Goal: Find specific page/section: Locate a particular part of the current website

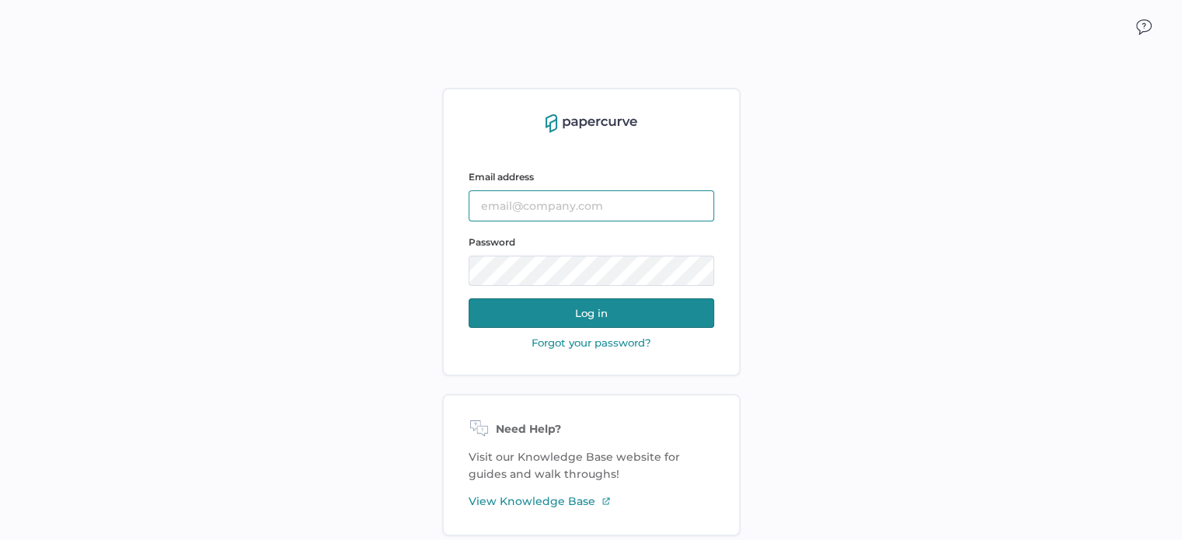
type input "[PERSON_NAME][EMAIL_ADDRESS][DOMAIN_NAME]"
click at [637, 301] on button "Log in" at bounding box center [592, 313] width 246 height 30
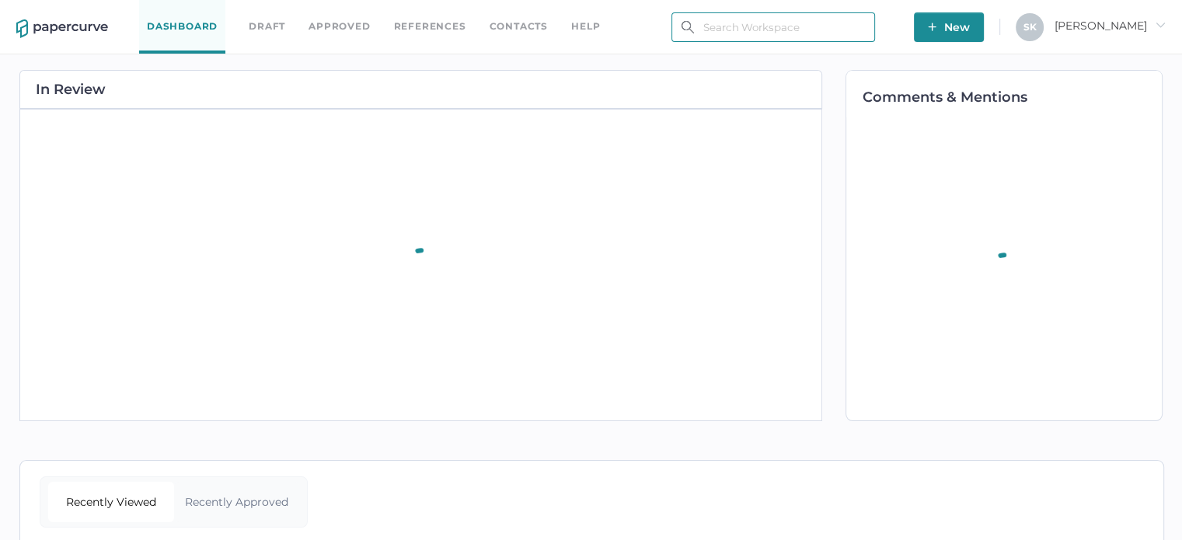
click at [719, 27] on input "text" at bounding box center [773, 27] width 204 height 30
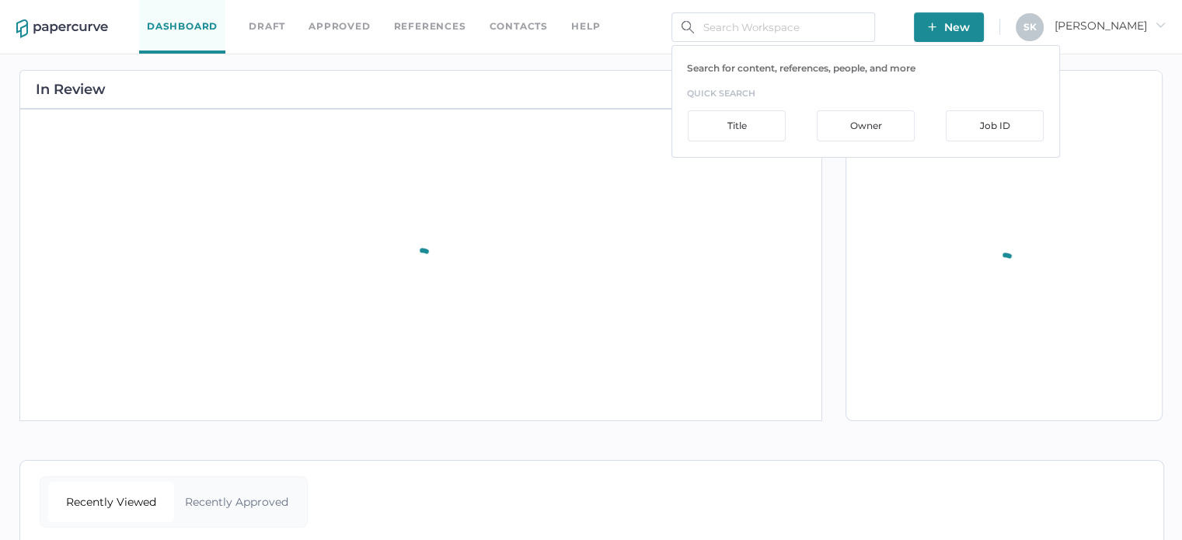
click at [577, 83] on div "In Review" at bounding box center [420, 89] width 803 height 39
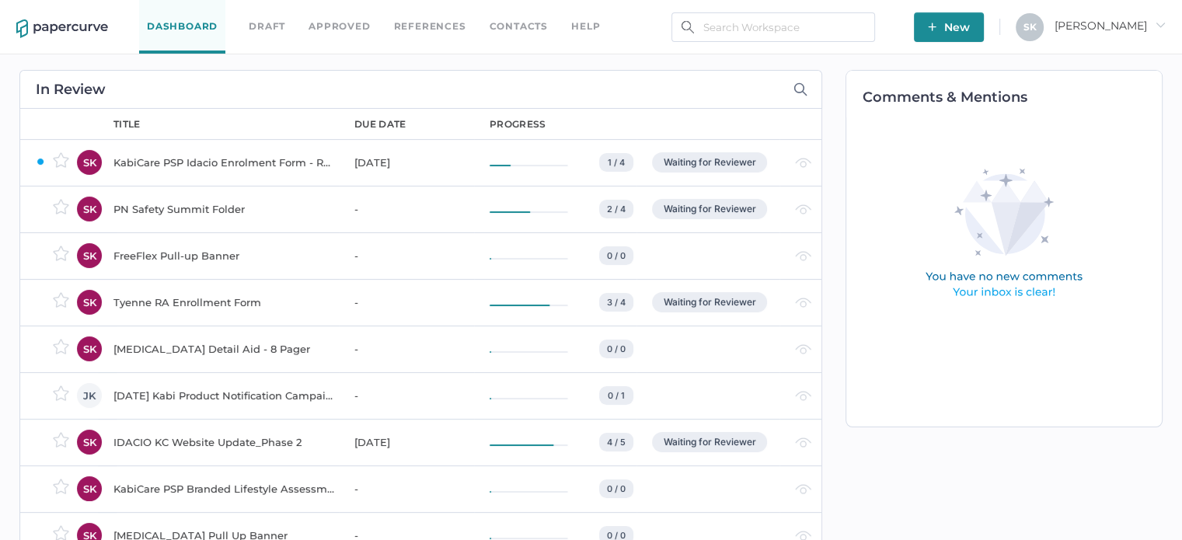
click at [190, 204] on div "PN Safety Summit Folder" at bounding box center [224, 209] width 222 height 19
click at [769, 43] on div "Dashboard Draft Approved References Contacts help New S K Sarah arrow_right" at bounding box center [591, 27] width 1182 height 54
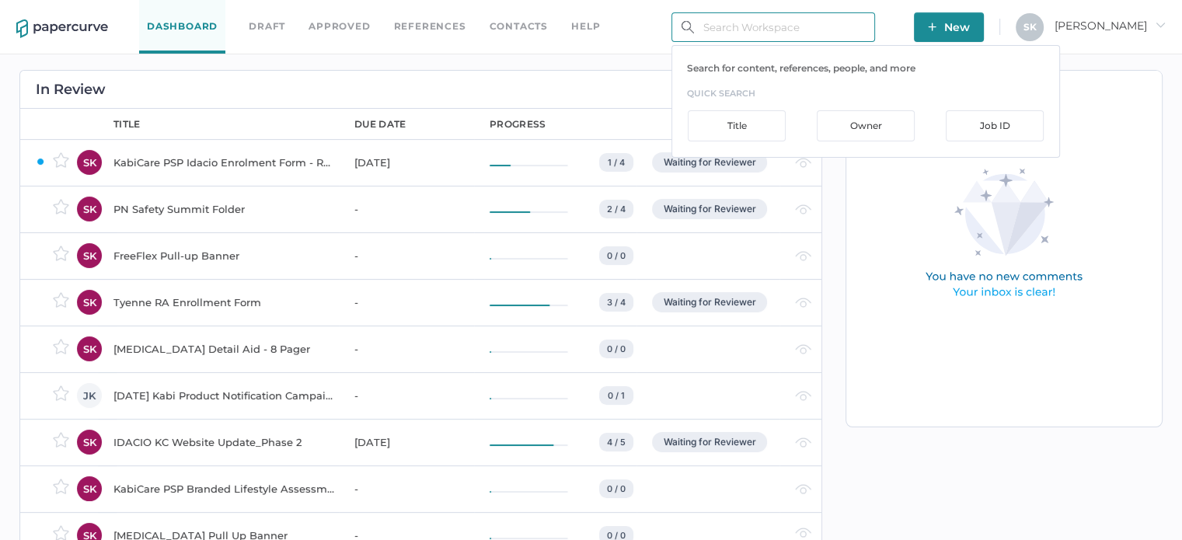
click at [777, 30] on input "text" at bounding box center [773, 27] width 204 height 30
type input "idpn"
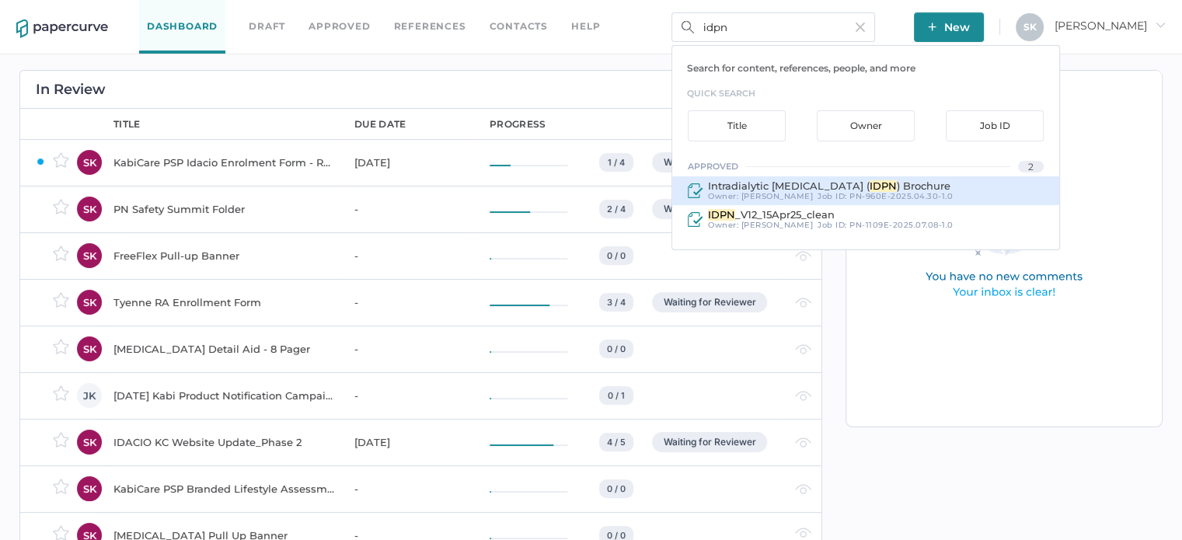
click at [859, 189] on span "Intradialytic Parenteral Nutrition (" at bounding box center [789, 185] width 162 height 12
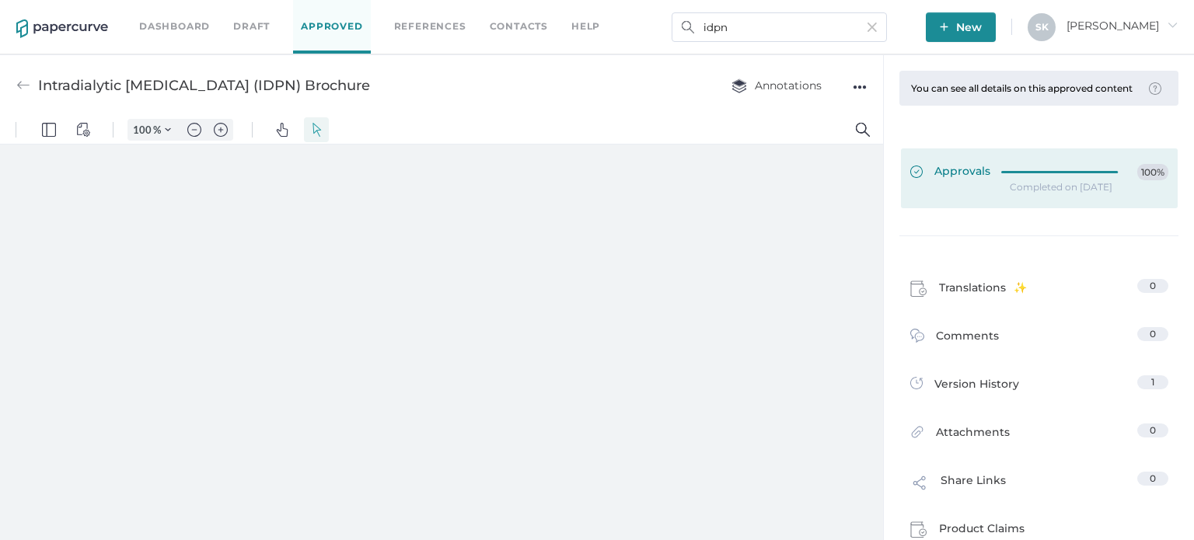
click at [1001, 208] on link "Approvals 100%" at bounding box center [1039, 178] width 277 height 60
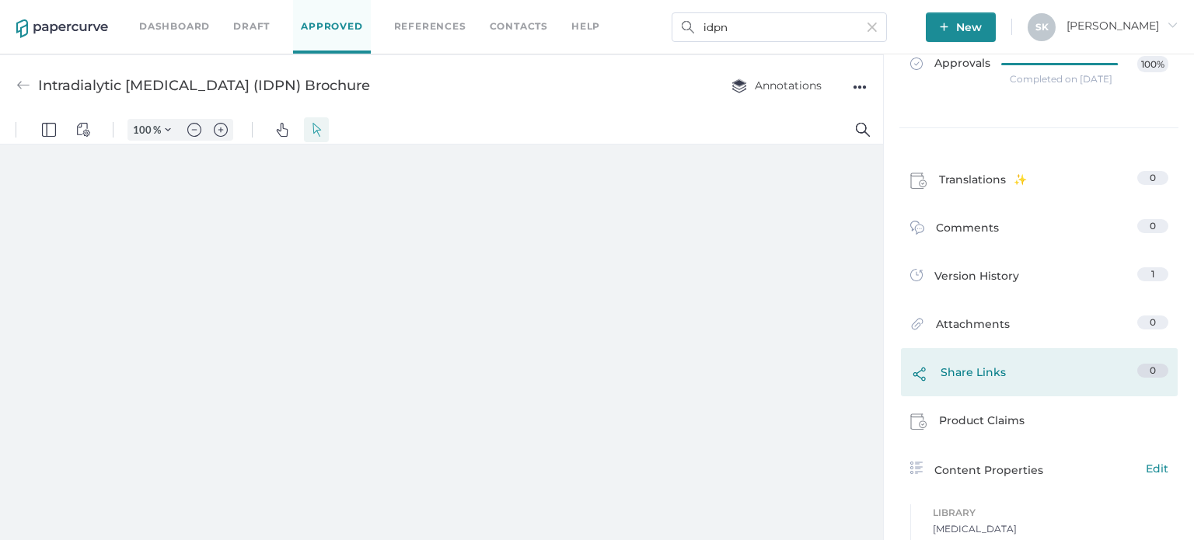
scroll to position [233, 0]
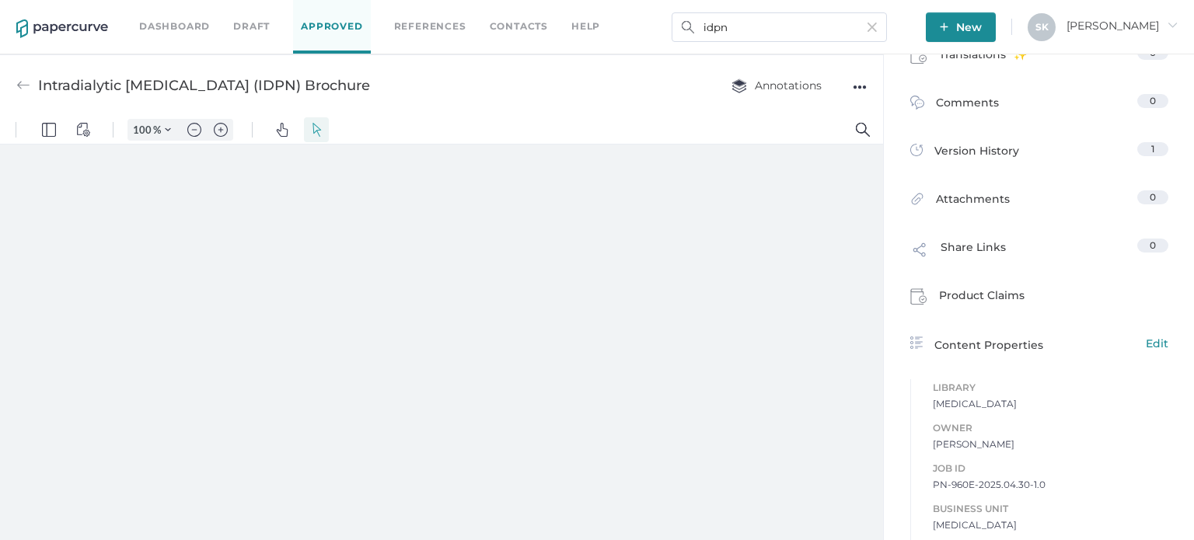
type input "181"
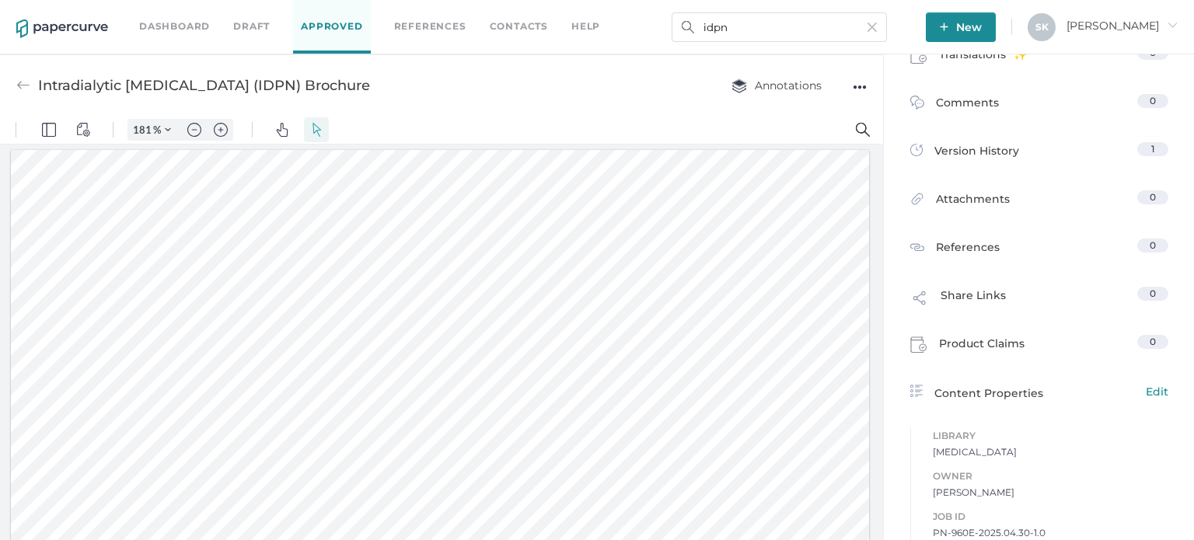
scroll to position [3, 0]
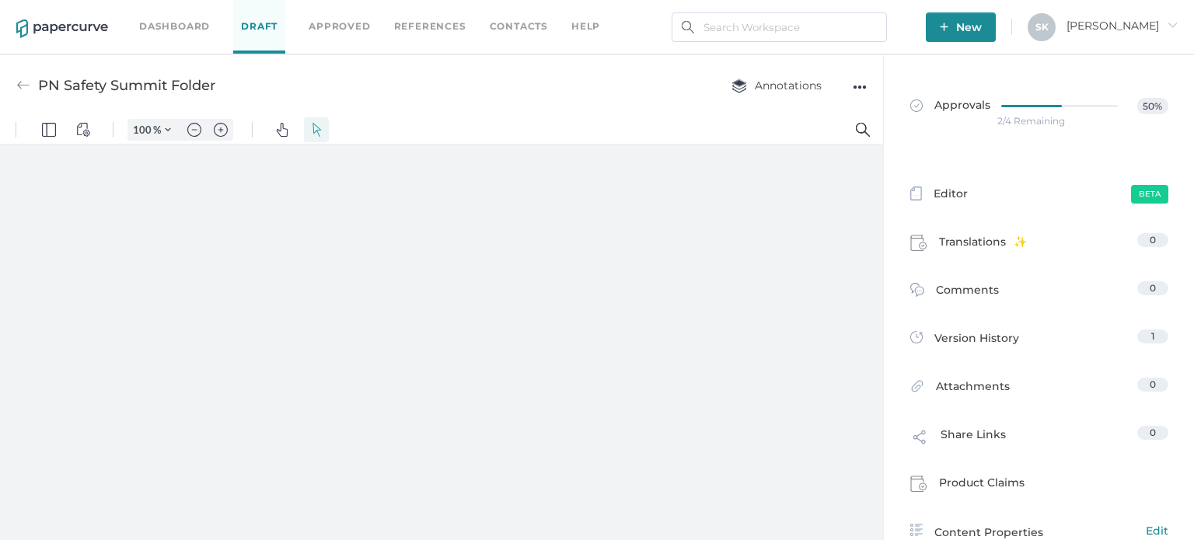
type input "181"
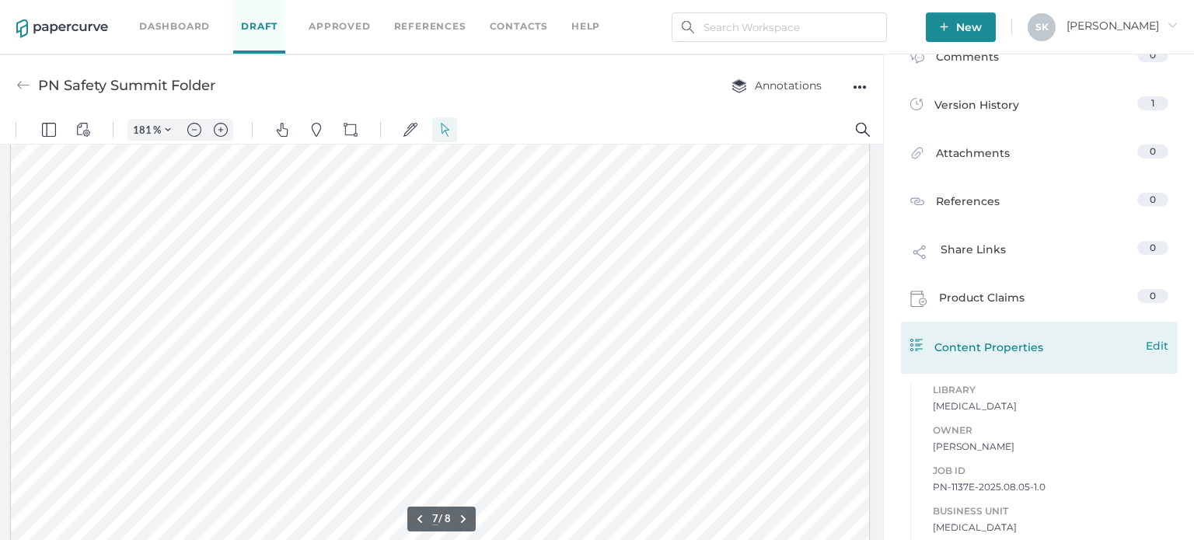
scroll to position [389, 0]
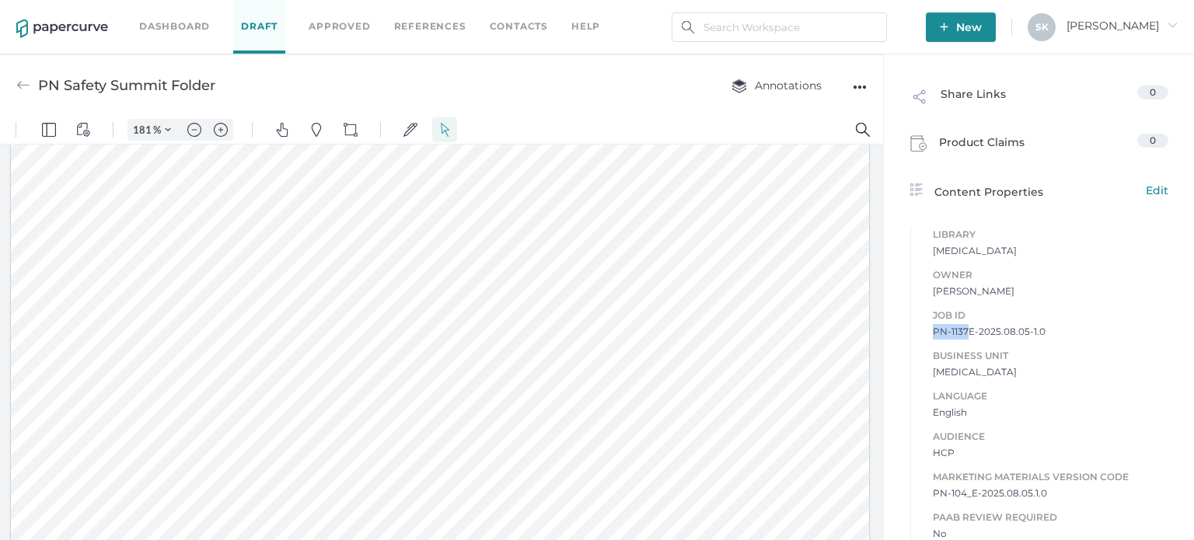
drag, startPoint x: 925, startPoint y: 333, endPoint x: 962, endPoint y: 335, distance: 37.4
click at [962, 335] on div "Job ID PN-1137E-2025.08.05-1.0 Business Unit [MEDICAL_DATA] Language English Au…" at bounding box center [1039, 436] width 258 height 291
copy span "PN-1137"
click at [1086, 368] on span "[MEDICAL_DATA]" at bounding box center [1049, 372] width 235 height 16
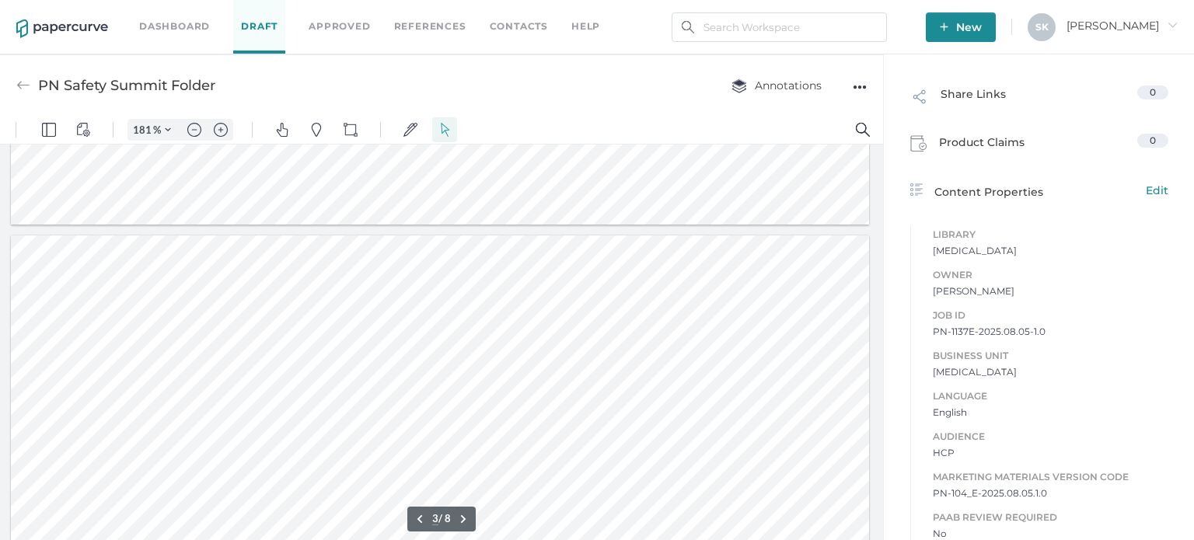
type input "2"
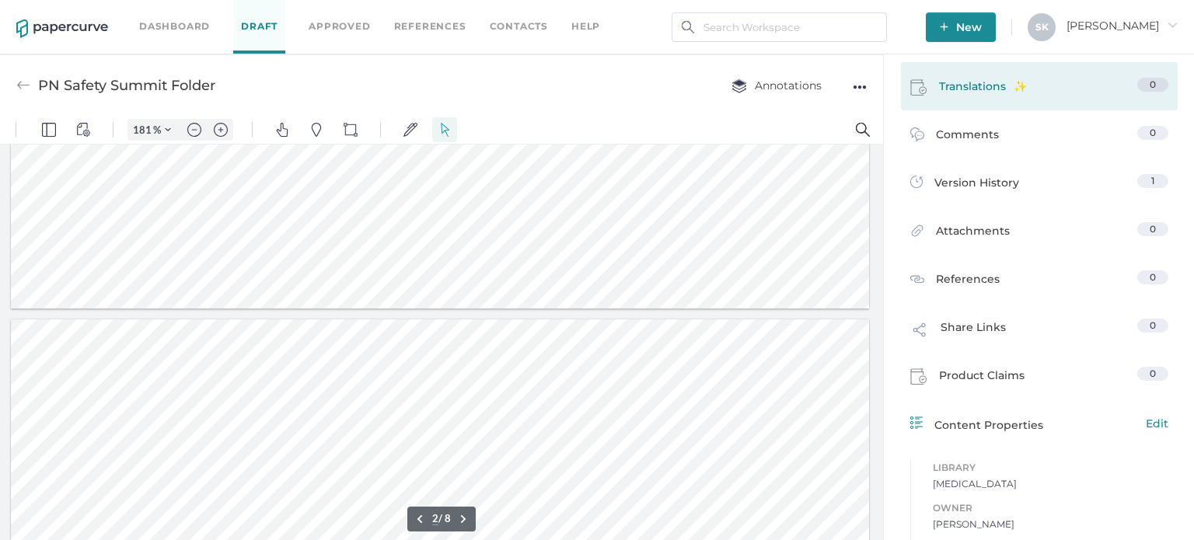
scroll to position [0, 0]
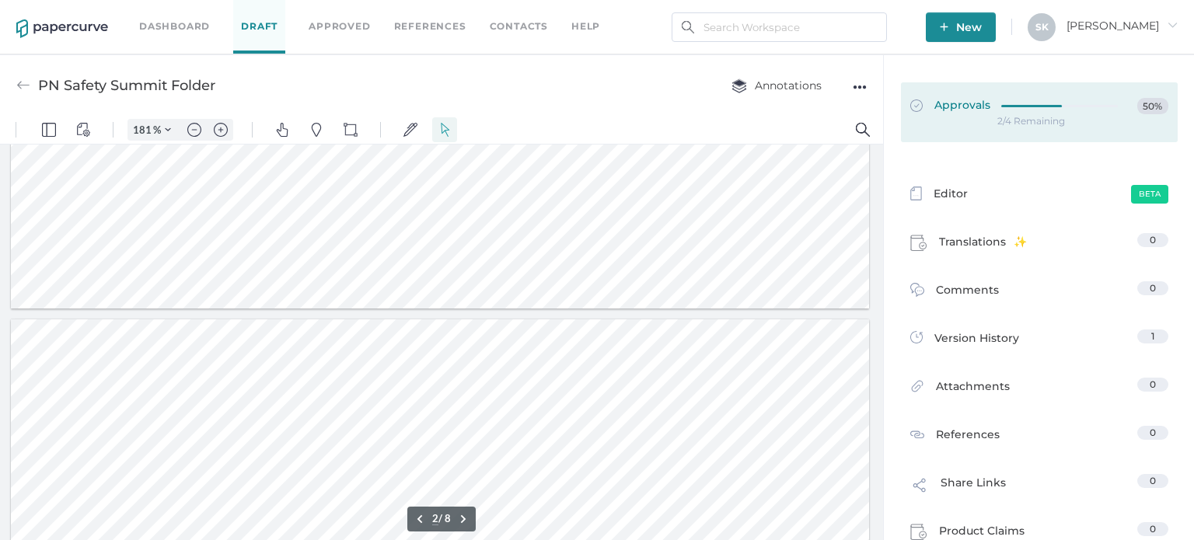
click at [1033, 108] on div at bounding box center [1064, 104] width 126 height 12
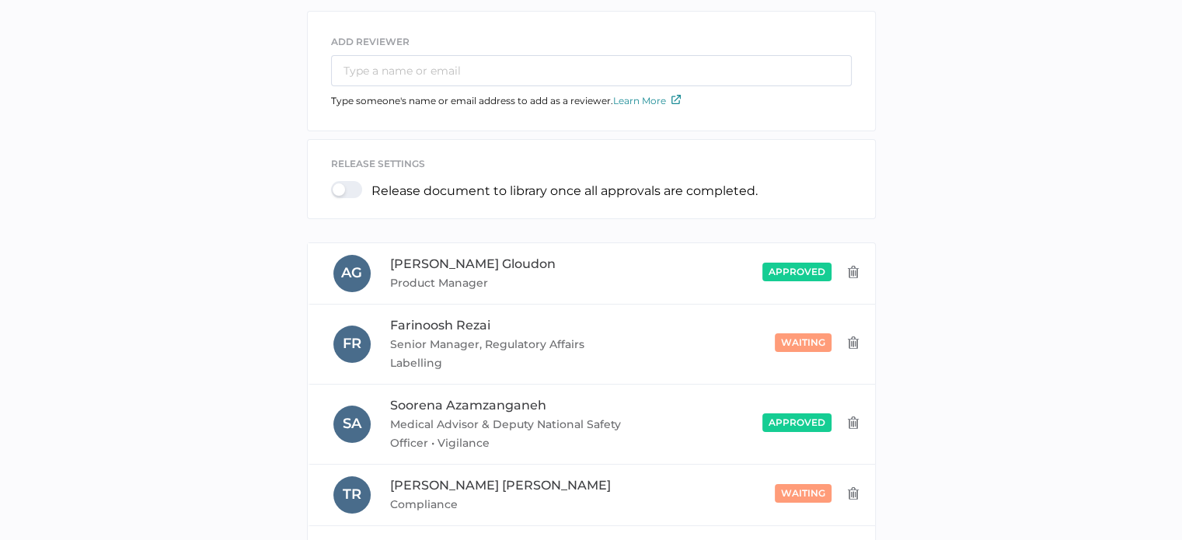
scroll to position [311, 0]
